Goal: Entertainment & Leisure: Consume media (video, audio)

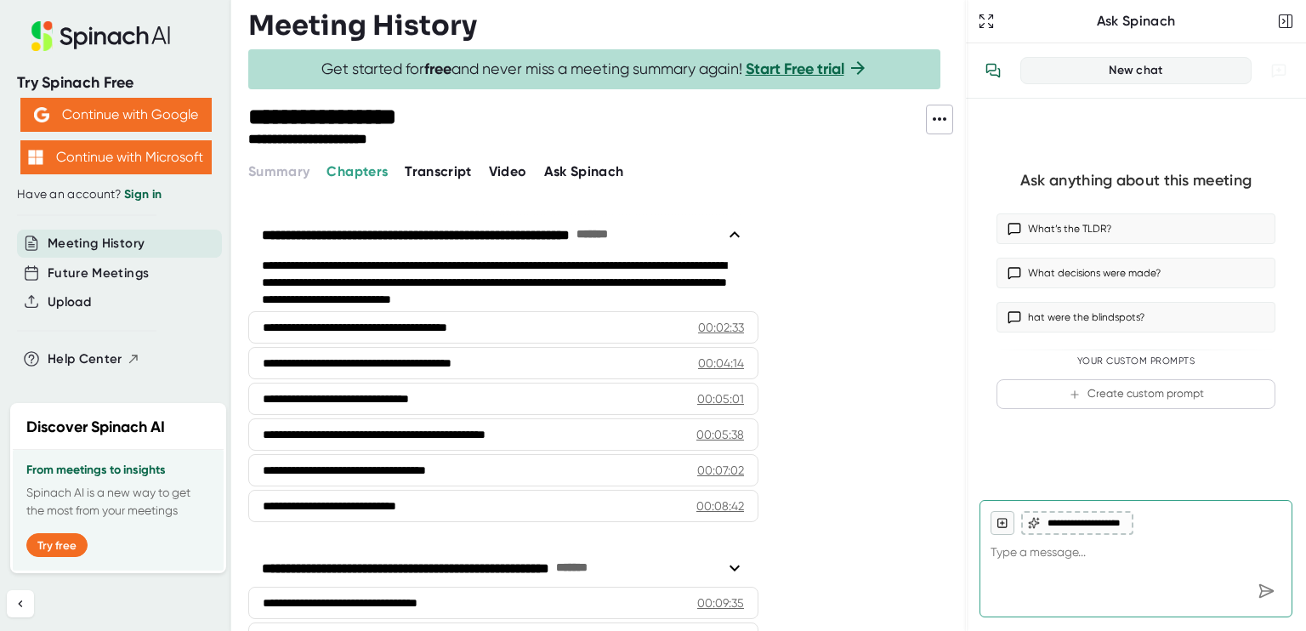
click at [519, 172] on span "Video" at bounding box center [508, 171] width 38 height 16
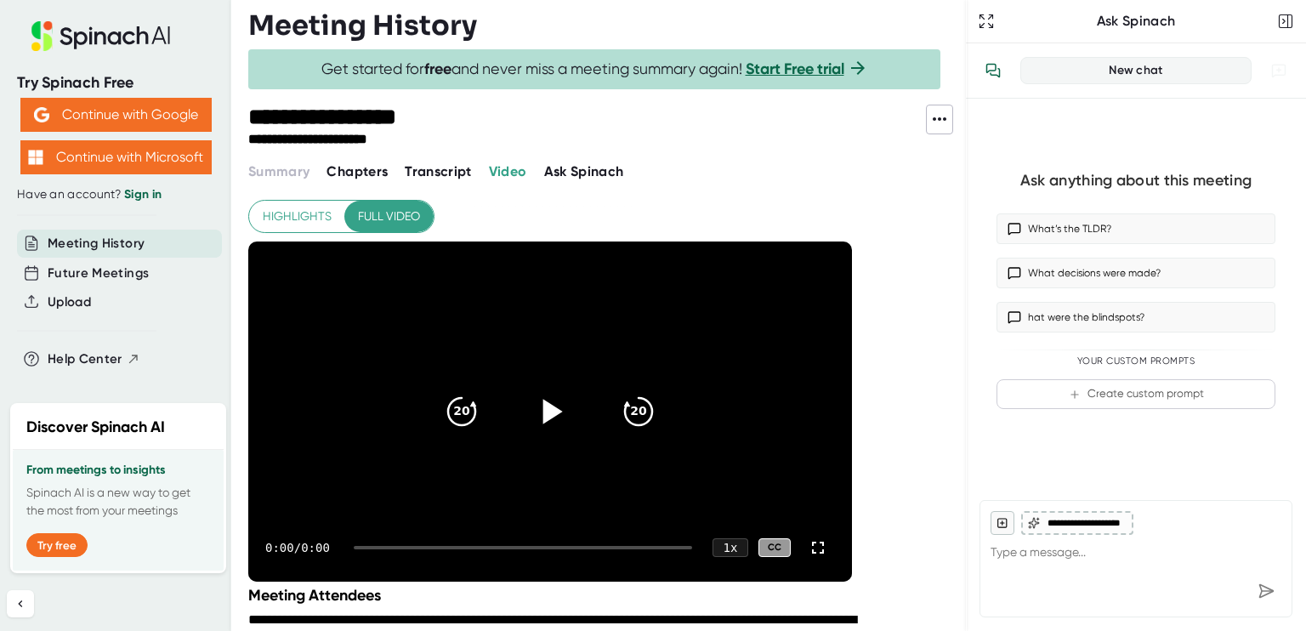
click at [546, 409] on icon at bounding box center [553, 411] width 20 height 25
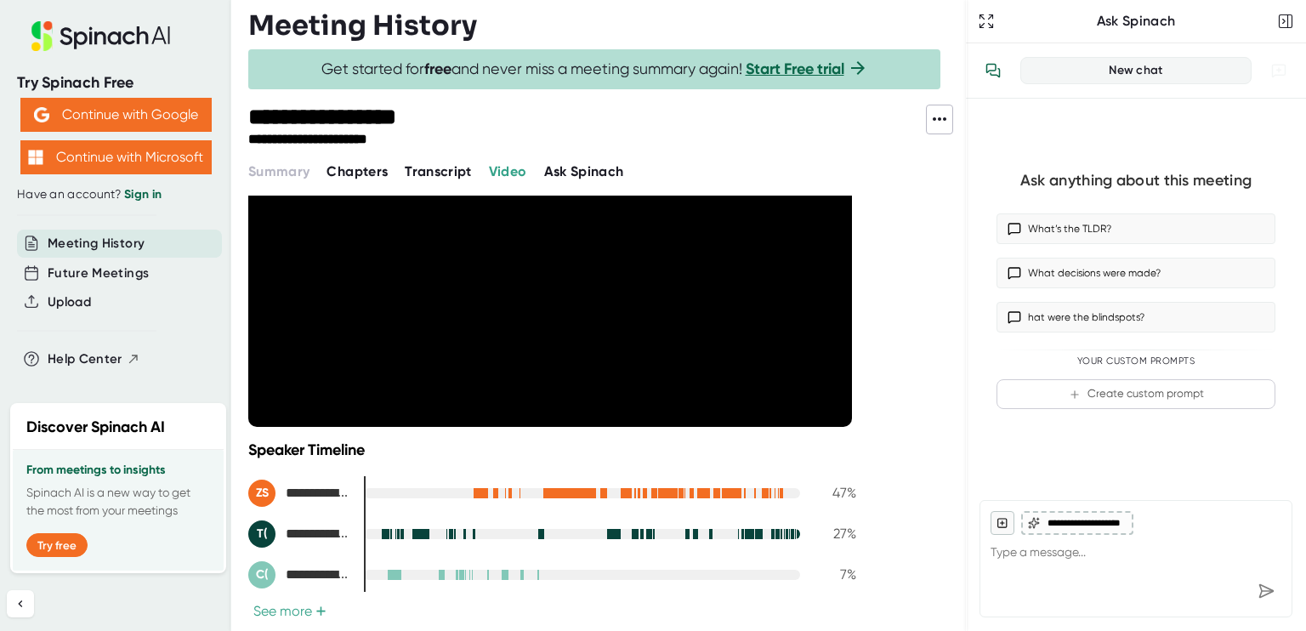
scroll to position [85, 0]
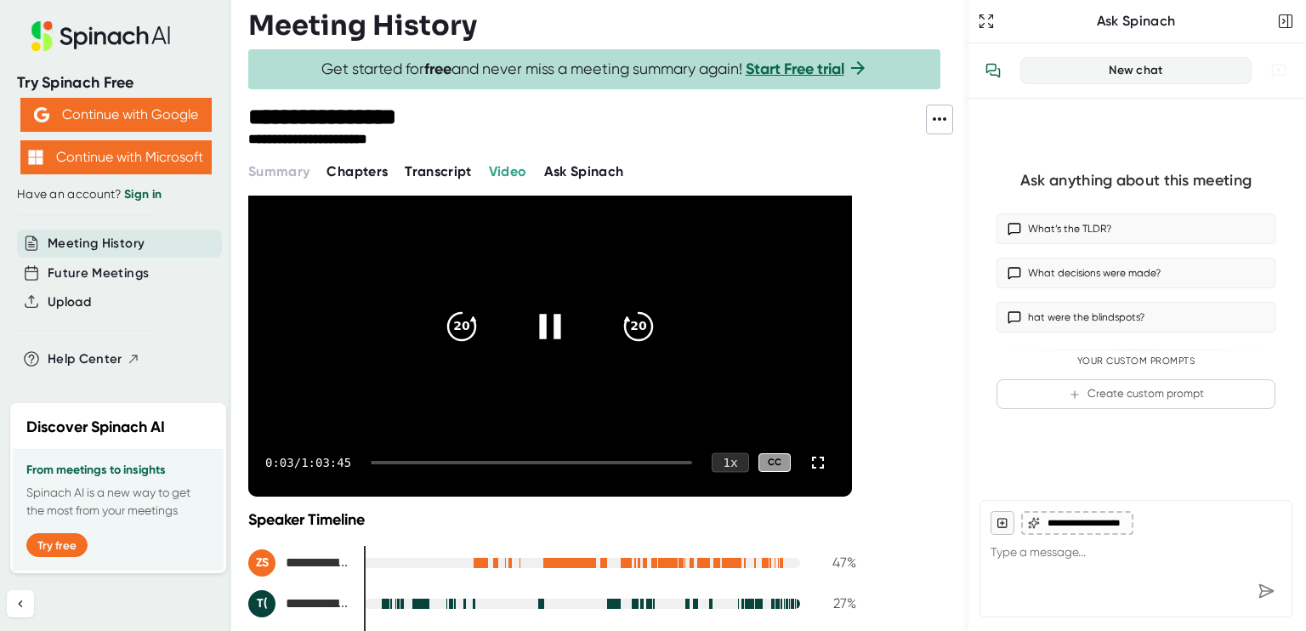
click at [732, 465] on div "1 x" at bounding box center [729, 462] width 37 height 20
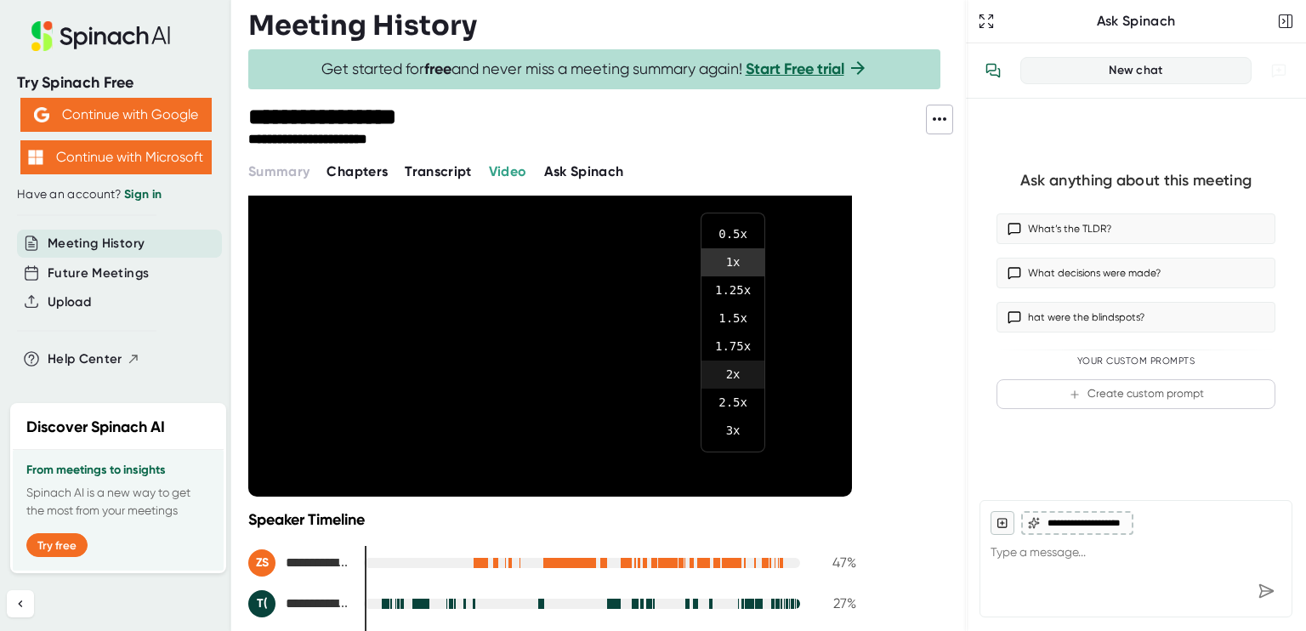
click at [738, 377] on li "2 x" at bounding box center [732, 374] width 63 height 28
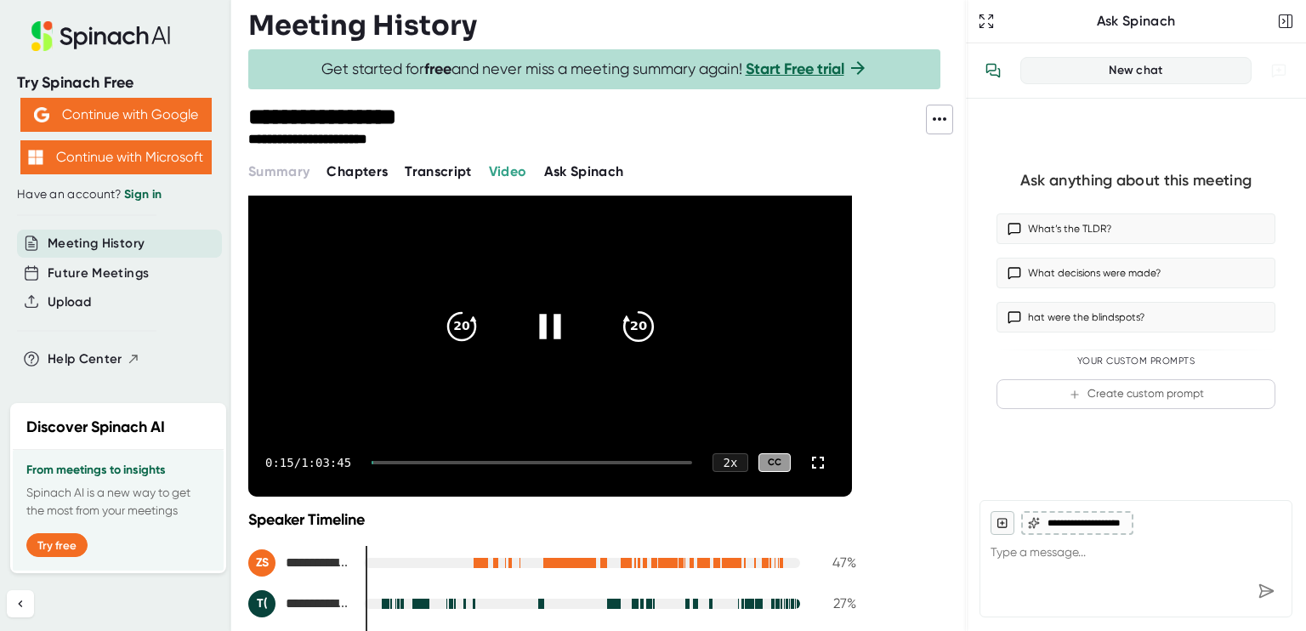
click at [643, 327] on icon "20" at bounding box center [638, 326] width 43 height 43
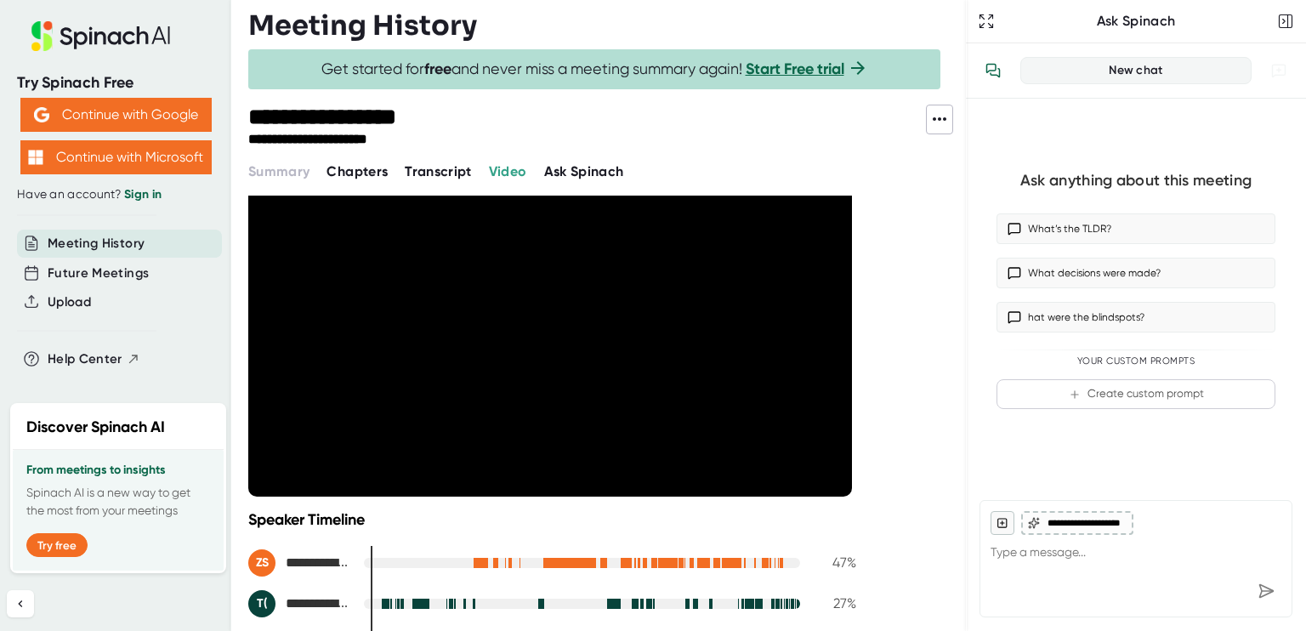
click at [643, 327] on icon "20" at bounding box center [638, 326] width 43 height 43
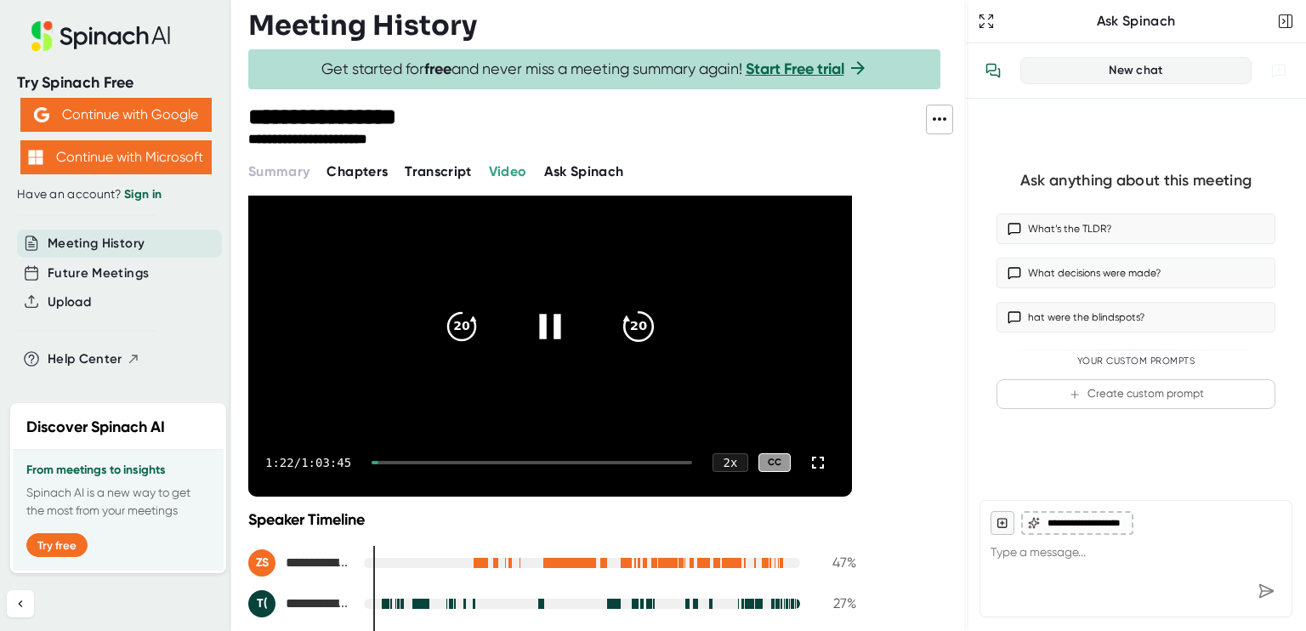
click at [629, 332] on icon "20" at bounding box center [638, 326] width 43 height 43
click at [635, 329] on icon "20" at bounding box center [638, 326] width 43 height 43
click at [538, 461] on div at bounding box center [531, 462] width 320 height 3
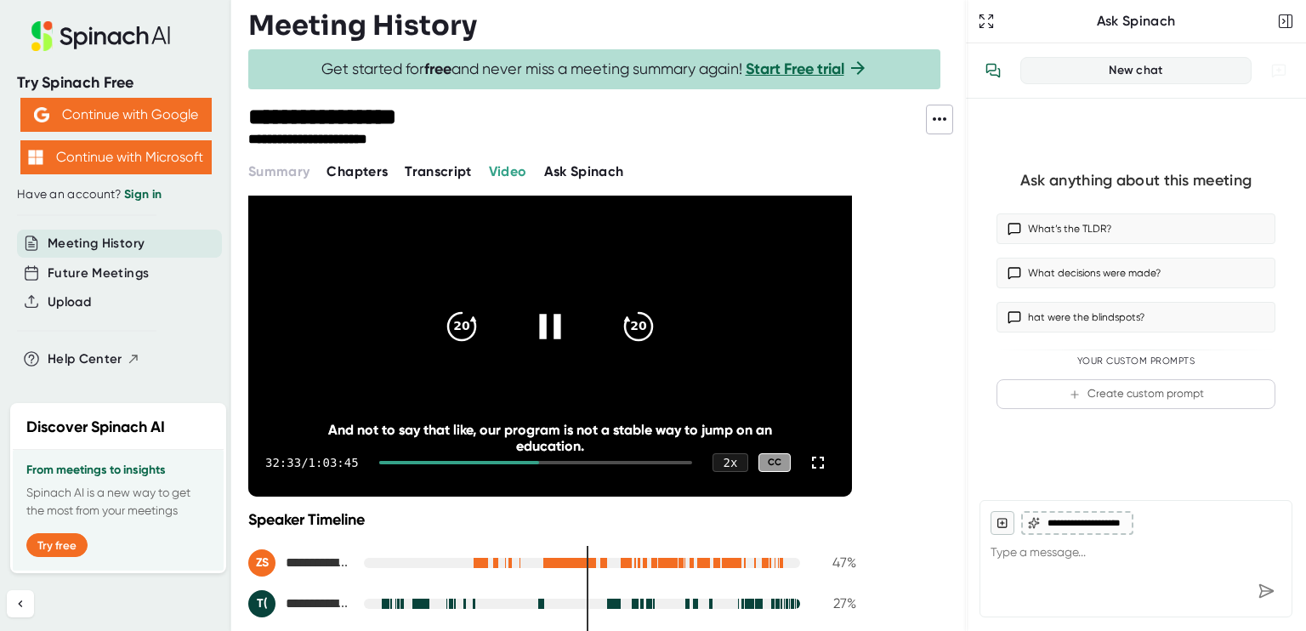
click at [408, 461] on div at bounding box center [459, 462] width 160 height 3
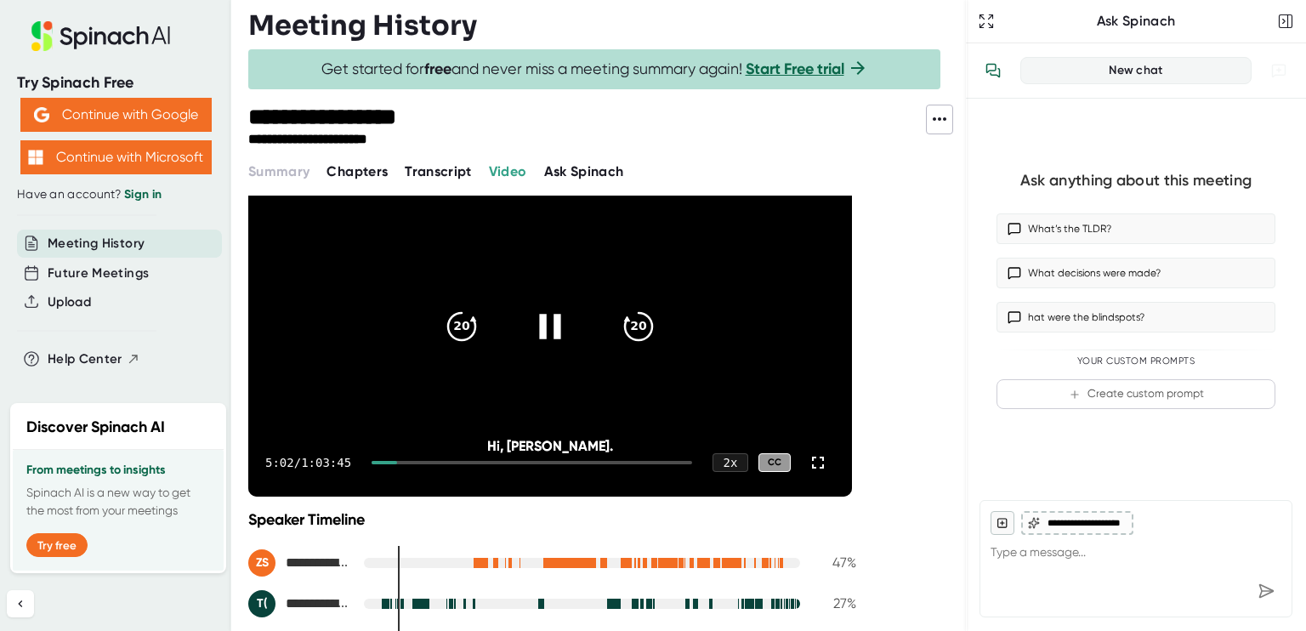
click at [395, 462] on div at bounding box center [384, 462] width 26 height 3
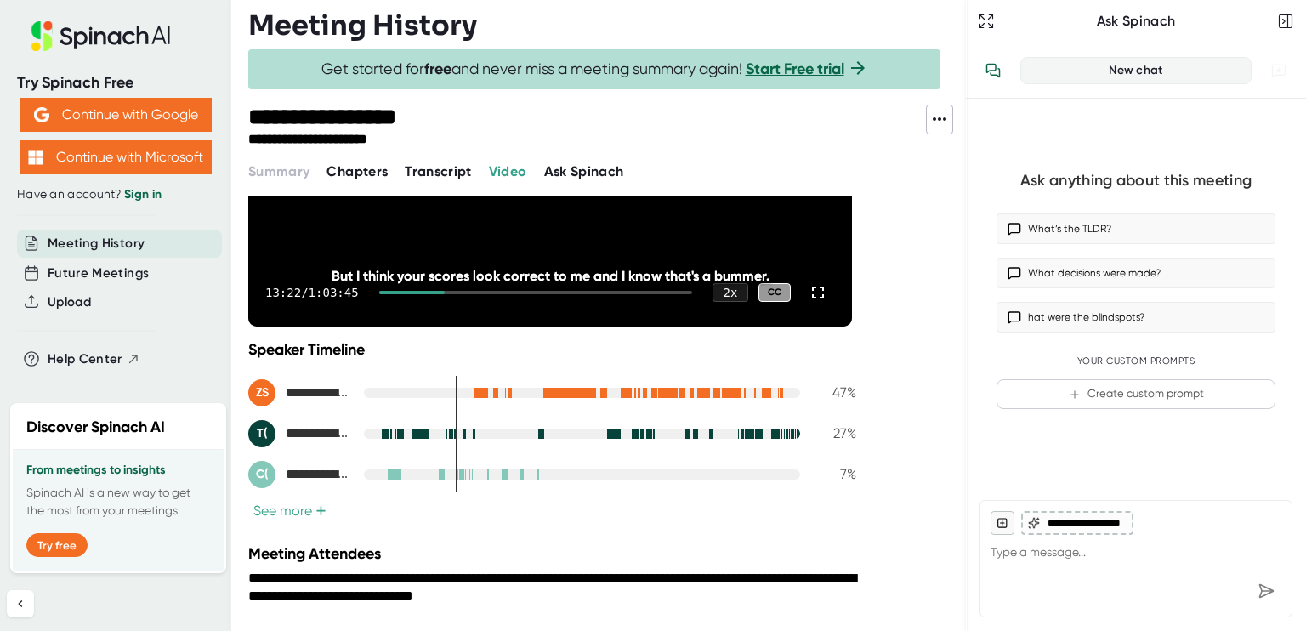
scroll to position [170, 0]
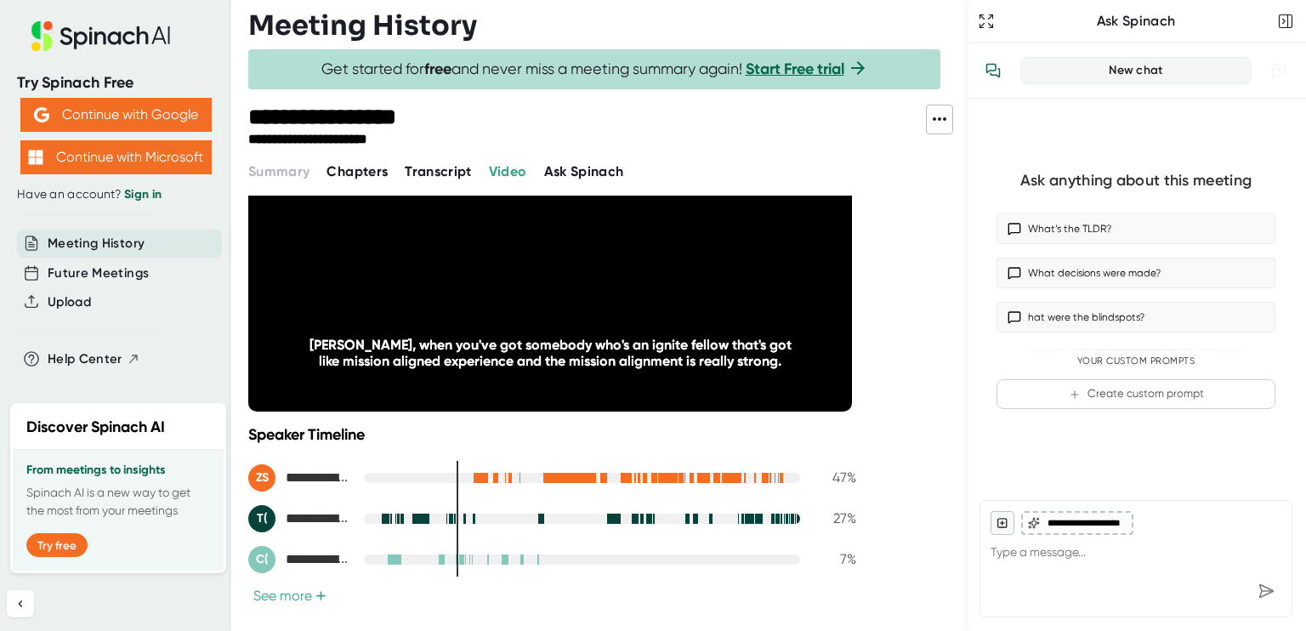
click at [290, 595] on button "See more +" at bounding box center [289, 596] width 83 height 18
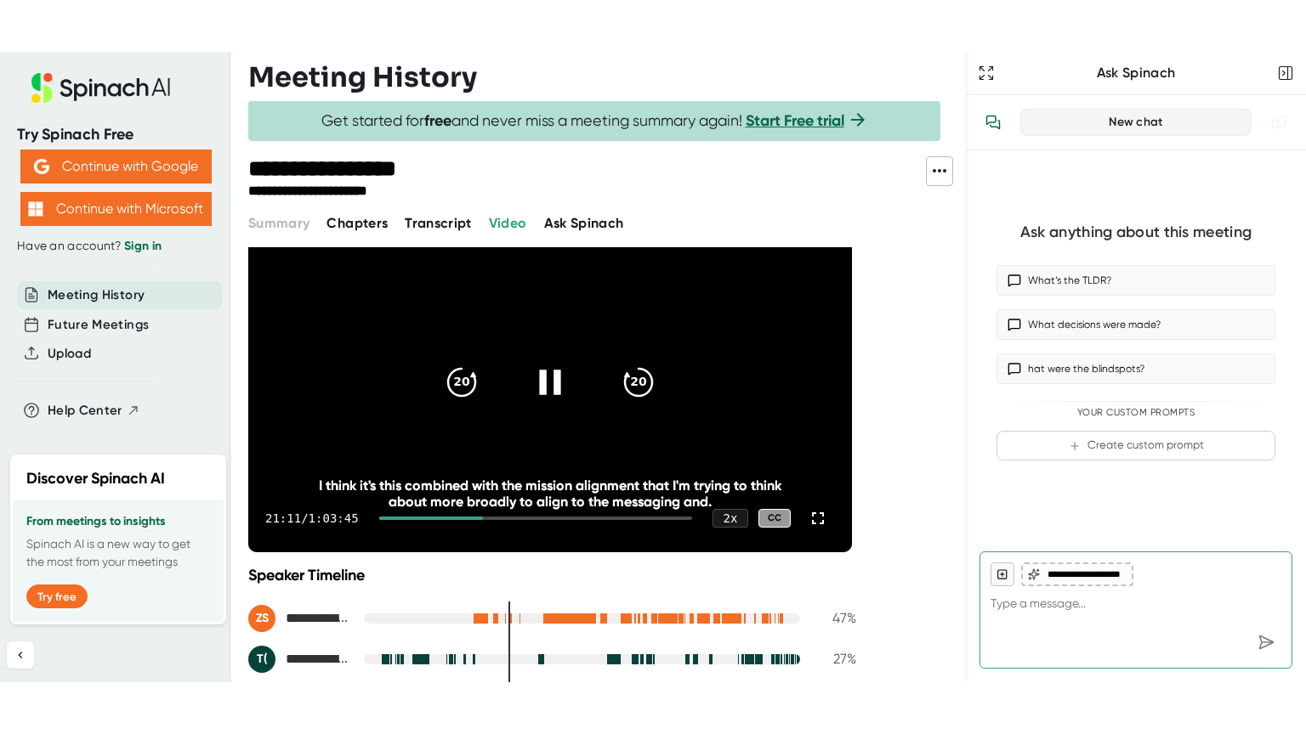
scroll to position [48, 0]
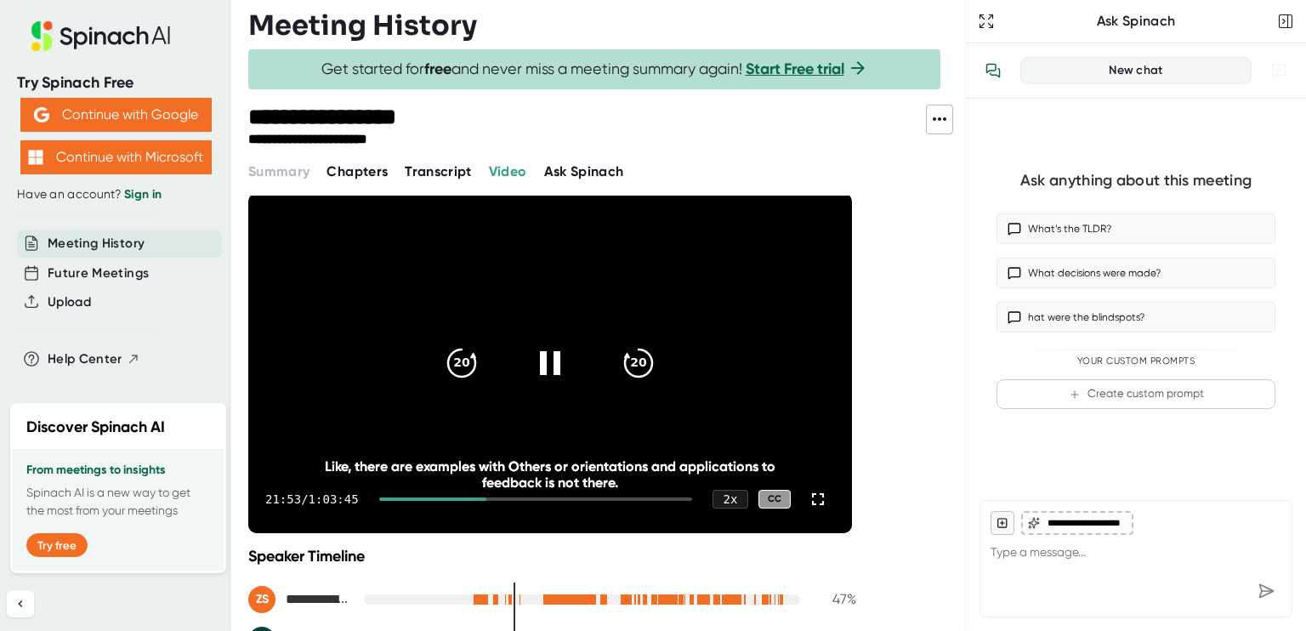
click at [830, 512] on div "21:53 / 1:03:45 2 x CC" at bounding box center [550, 499] width 604 height 68
click at [813, 499] on icon at bounding box center [818, 499] width 20 height 20
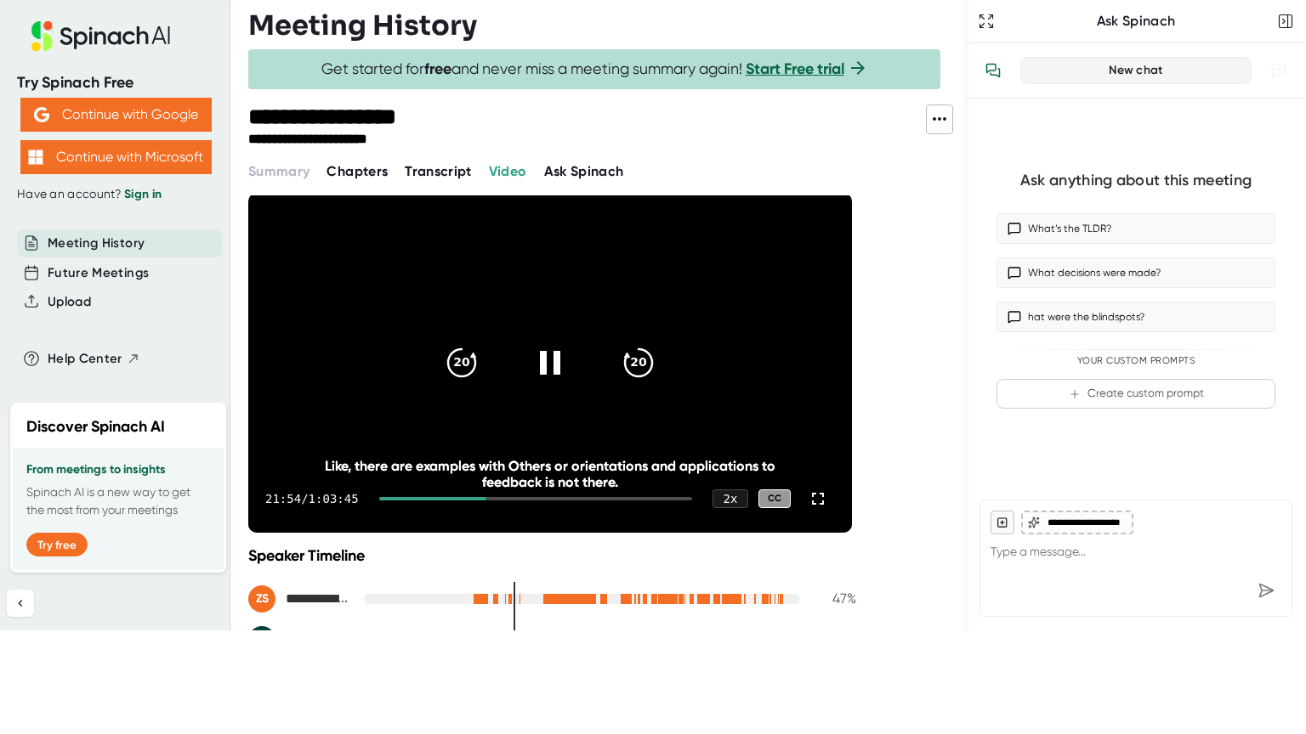
scroll to position [0, 0]
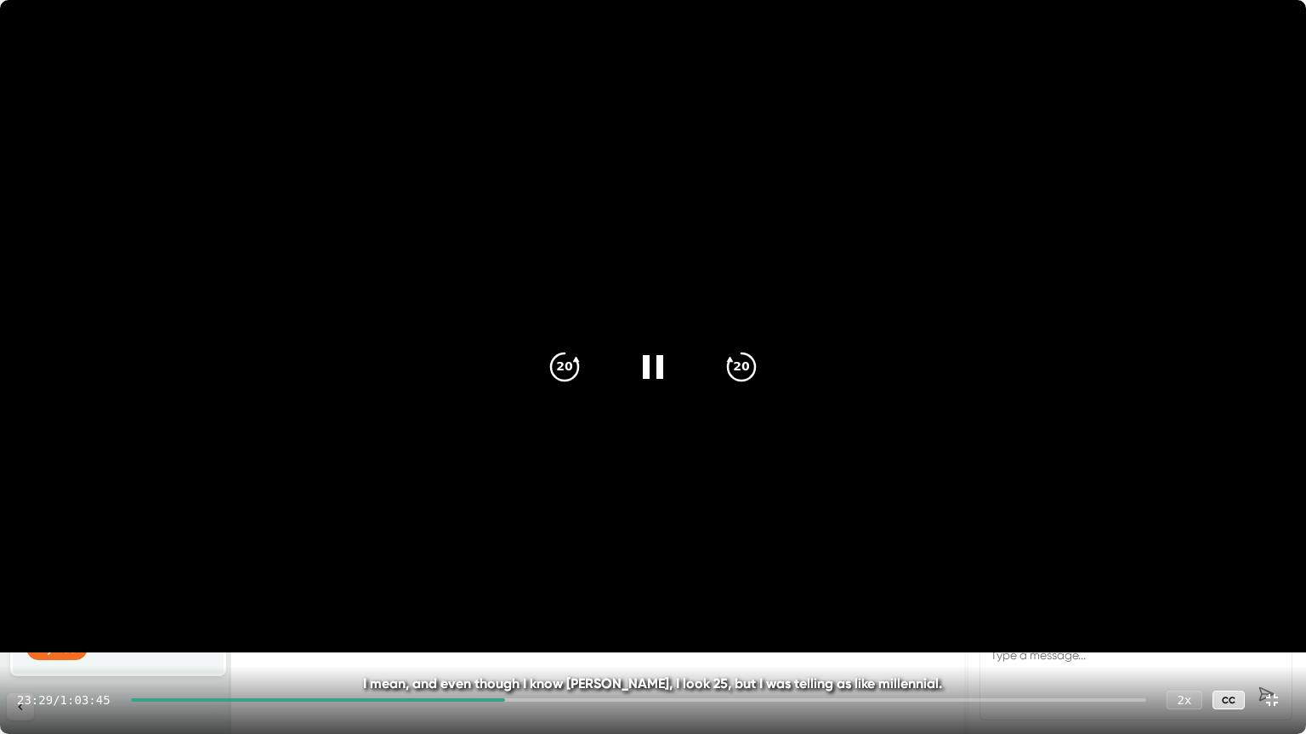
type textarea "x"
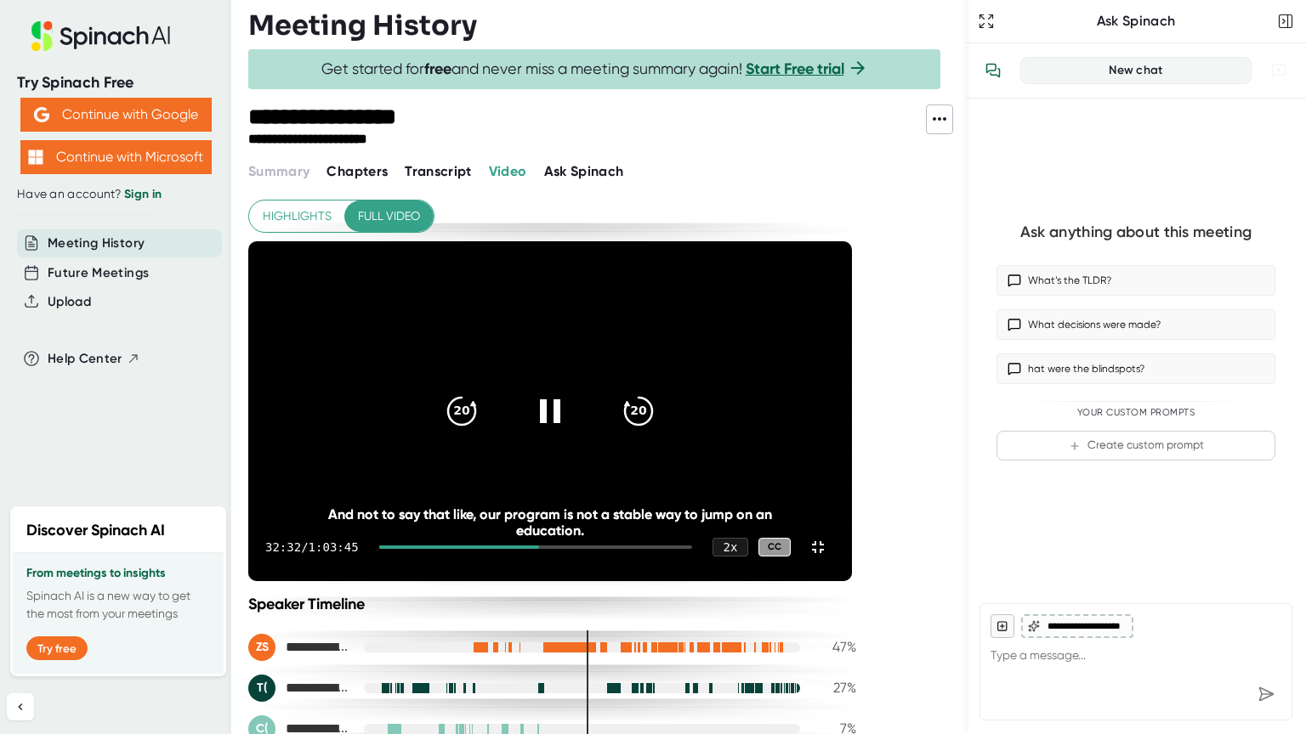
click at [676, 549] on div at bounding box center [535, 547] width 313 height 3
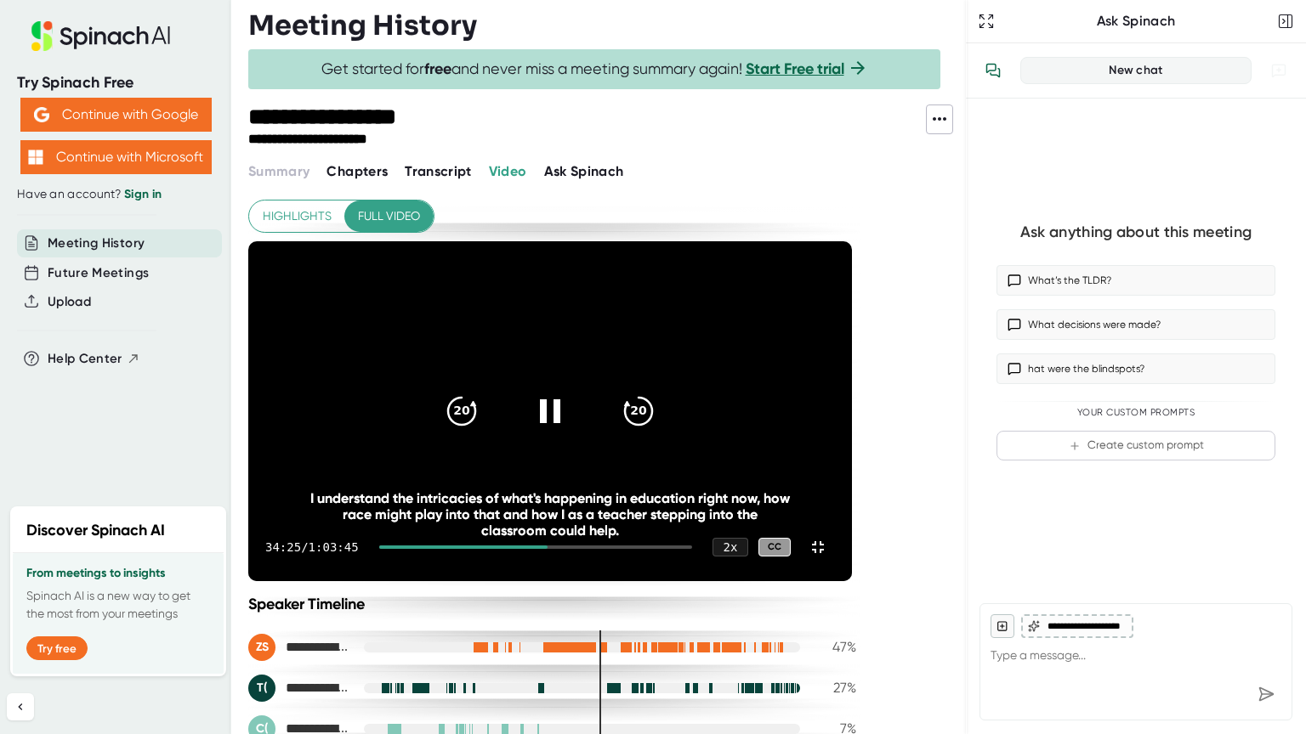
click at [692, 549] on div at bounding box center [535, 547] width 313 height 3
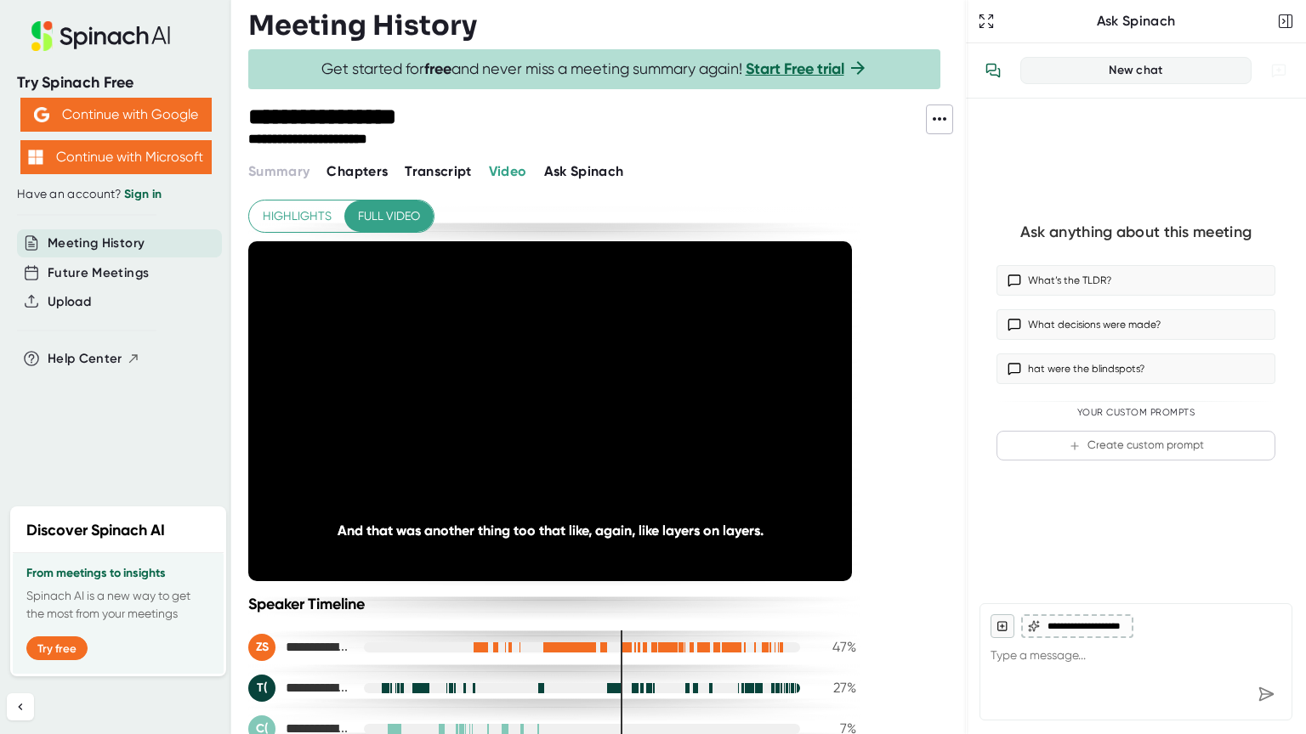
click at [692, 549] on div at bounding box center [535, 547] width 313 height 3
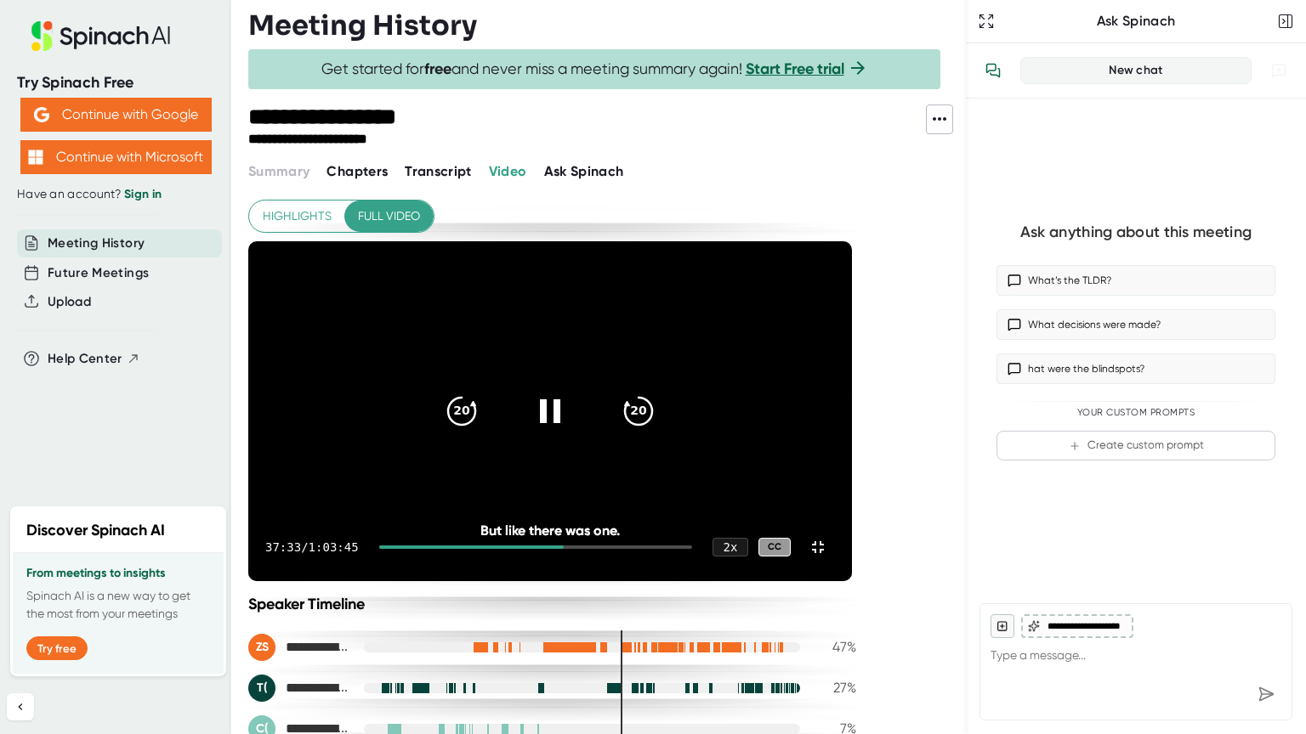
click at [692, 549] on div at bounding box center [535, 547] width 313 height 3
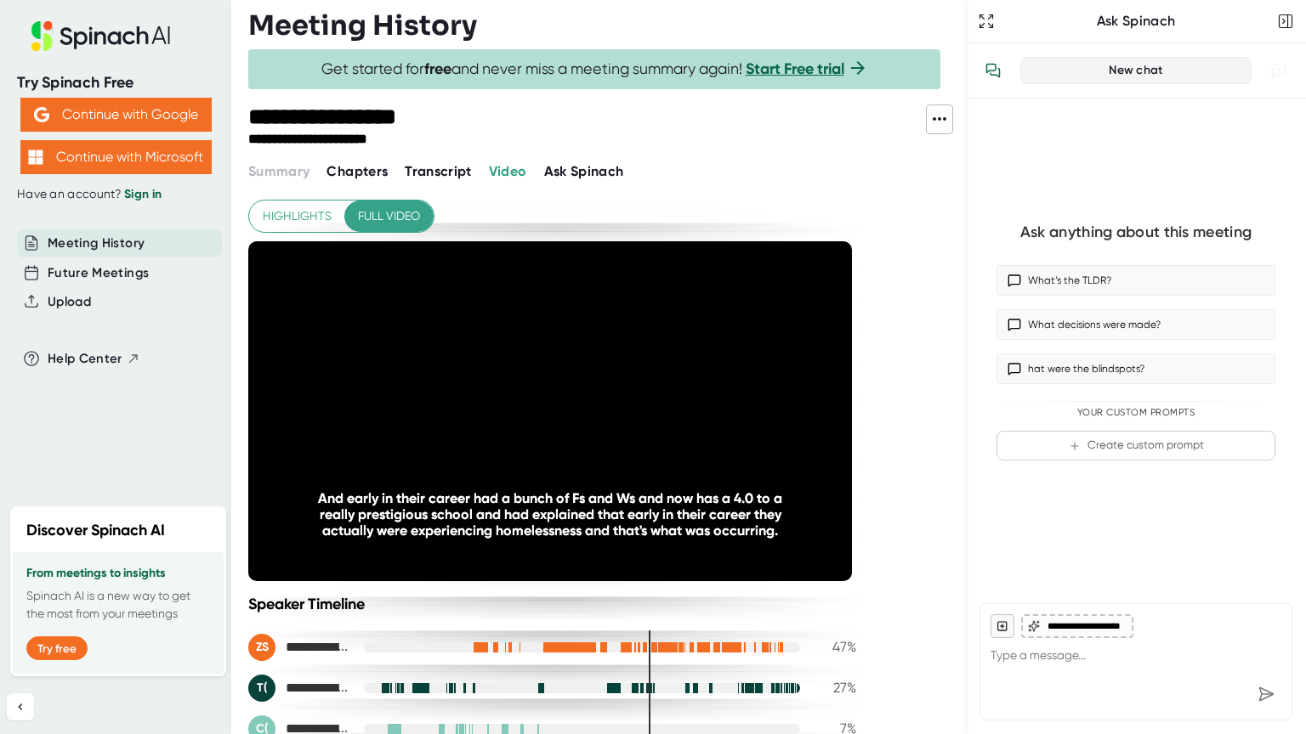
click at [692, 549] on div at bounding box center [535, 547] width 313 height 3
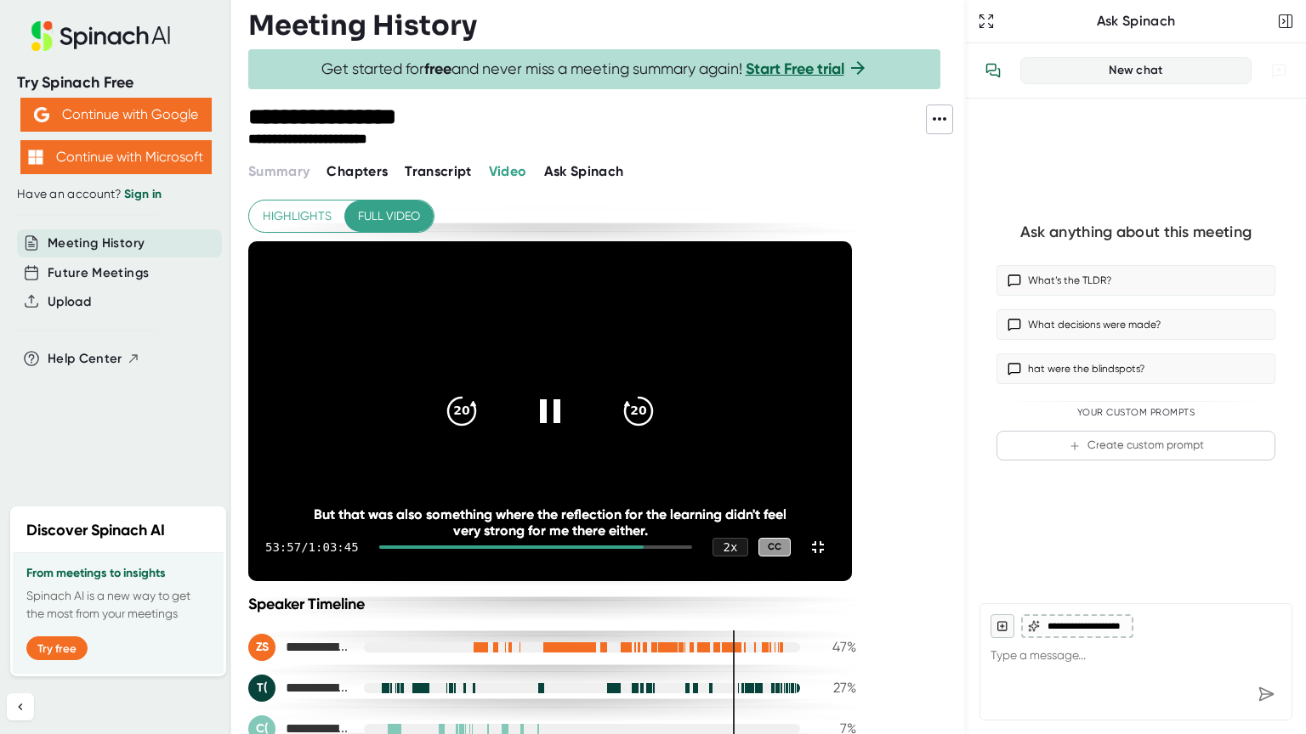
click at [708, 526] on video at bounding box center [550, 411] width 604 height 340
